Goal: Task Accomplishment & Management: Manage account settings

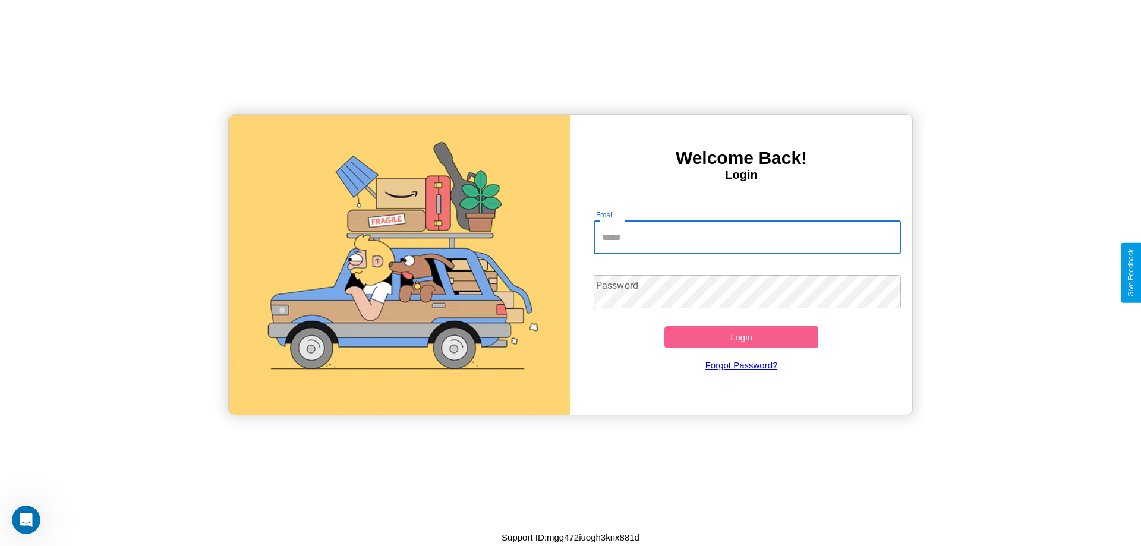
click at [747, 237] on input "Email" at bounding box center [748, 237] width 308 height 33
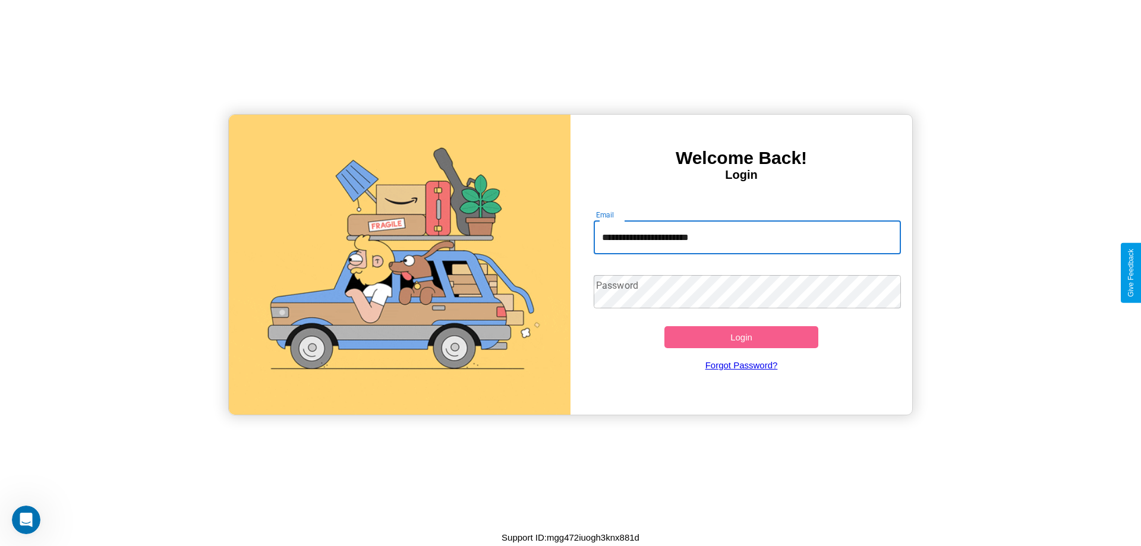
type input "**********"
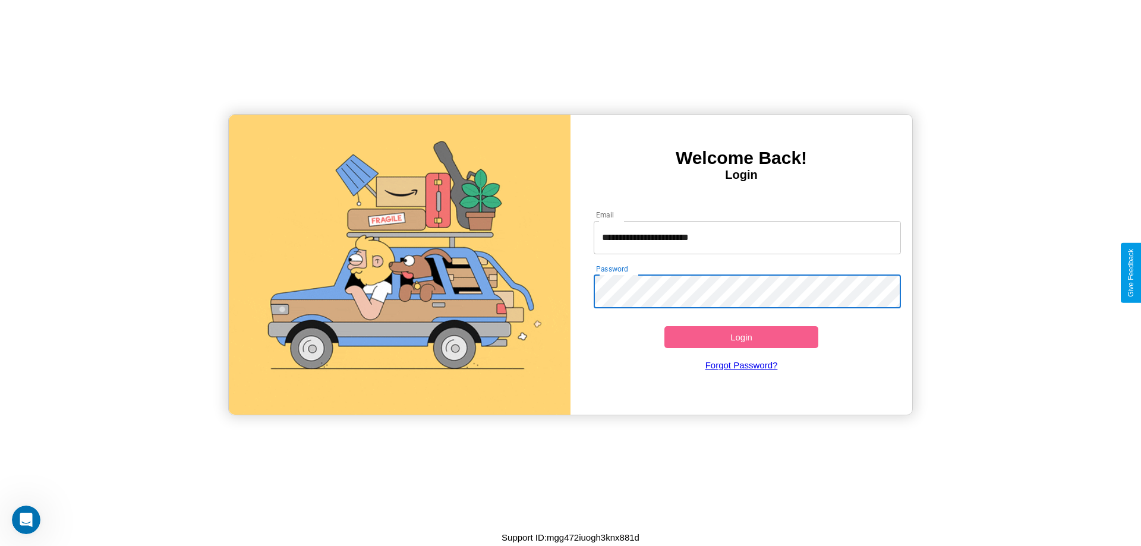
click at [741, 337] on button "Login" at bounding box center [741, 337] width 154 height 22
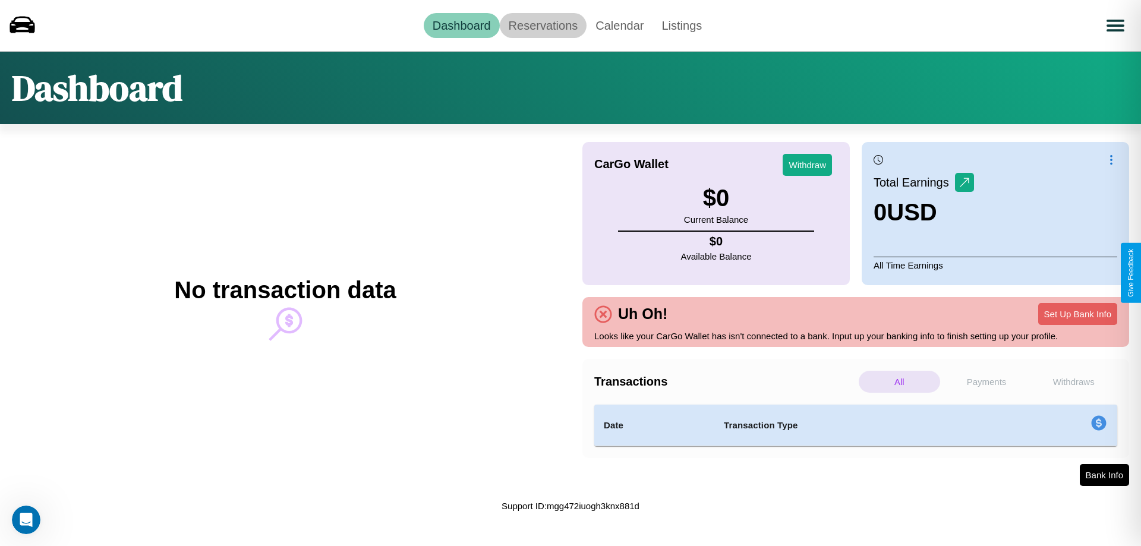
click at [543, 25] on link "Reservations" at bounding box center [543, 25] width 87 height 25
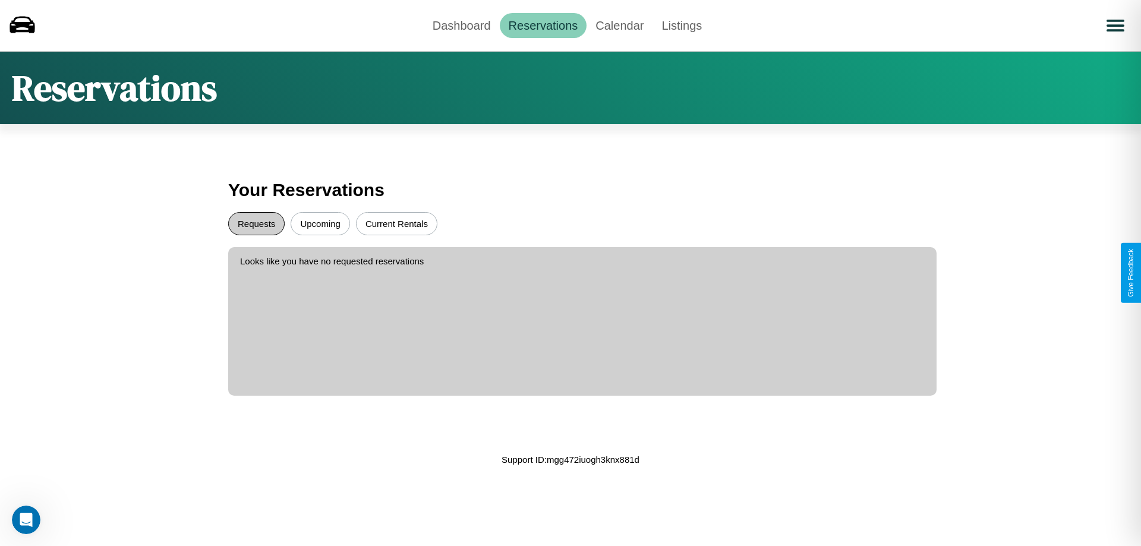
click at [256, 223] on button "Requests" at bounding box center [256, 223] width 56 height 23
click at [320, 223] on button "Upcoming" at bounding box center [320, 223] width 59 height 23
click at [461, 25] on link "Dashboard" at bounding box center [462, 25] width 76 height 25
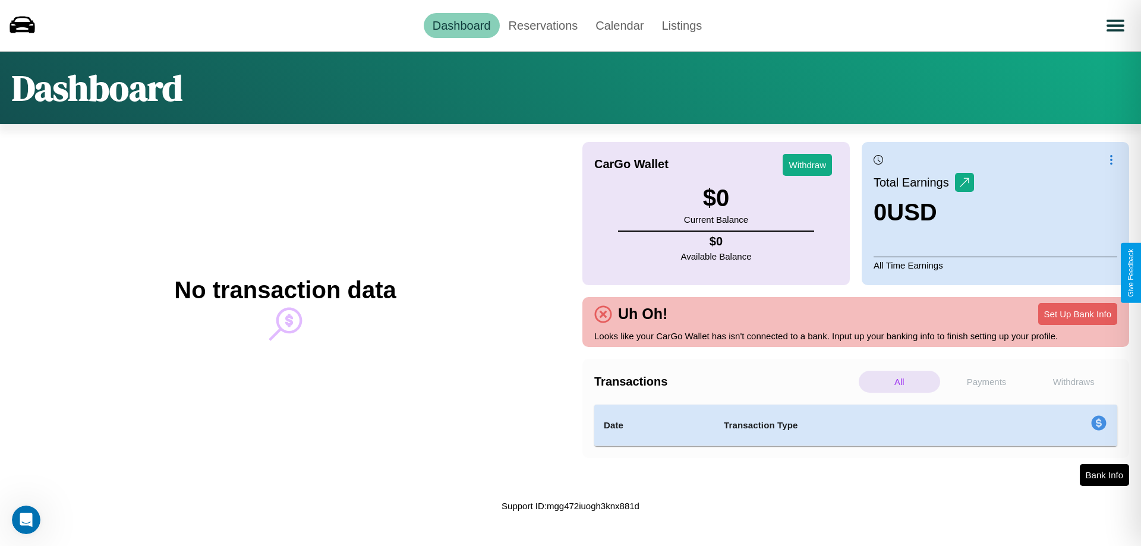
click at [1073, 381] on p "Withdraws" at bounding box center [1073, 382] width 81 height 22
click at [986, 381] on p "Payments" at bounding box center [986, 382] width 81 height 22
